Goal: Navigation & Orientation: Find specific page/section

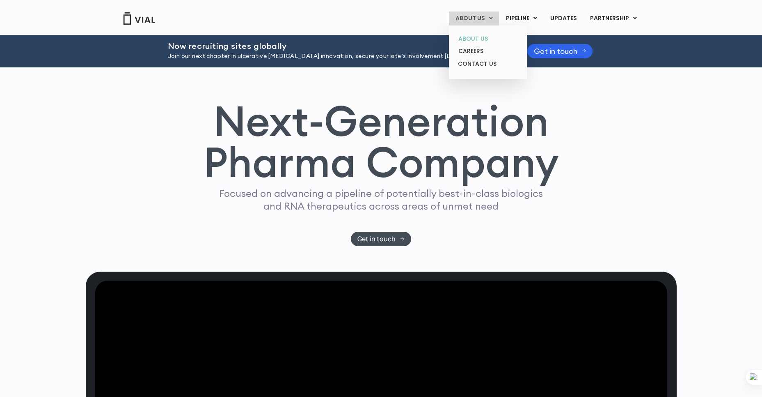
click at [473, 38] on link "ABOUT US" at bounding box center [488, 38] width 72 height 13
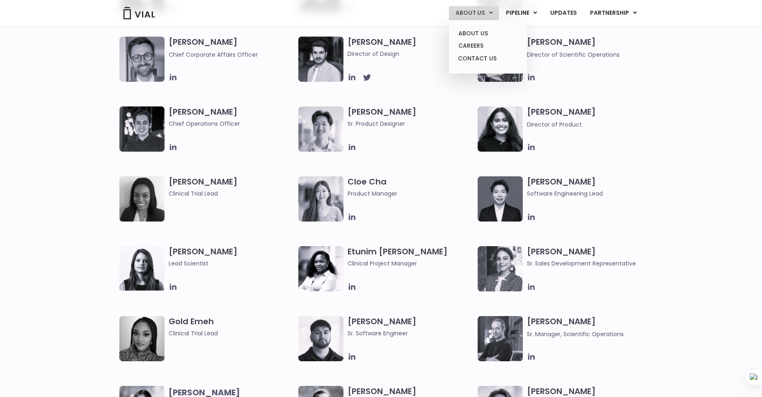
scroll to position [582, 0]
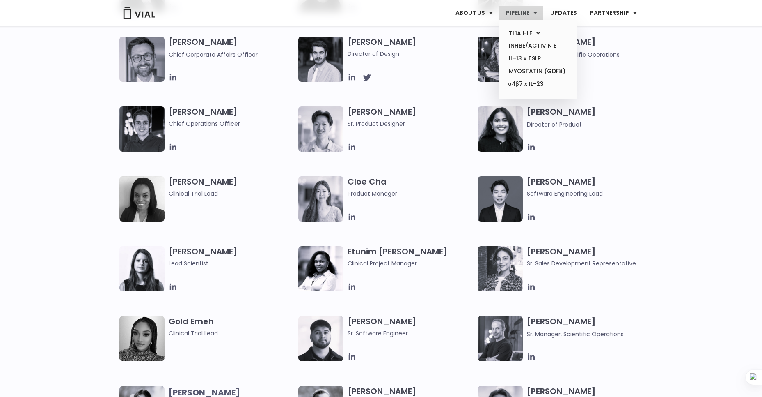
click at [528, 12] on link "PIPELINE" at bounding box center [522, 13] width 44 height 14
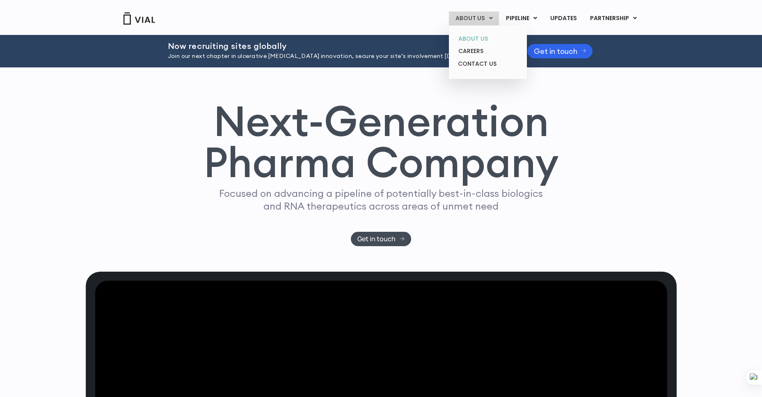
click at [476, 37] on link "ABOUT US" at bounding box center [488, 38] width 72 height 13
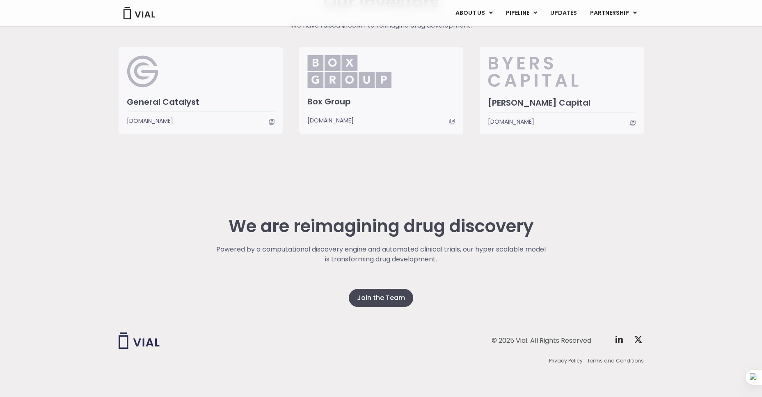
scroll to position [2010, 0]
click at [561, 11] on link "UPDATES" at bounding box center [563, 13] width 39 height 14
